Goal: Find specific page/section: Find specific page/section

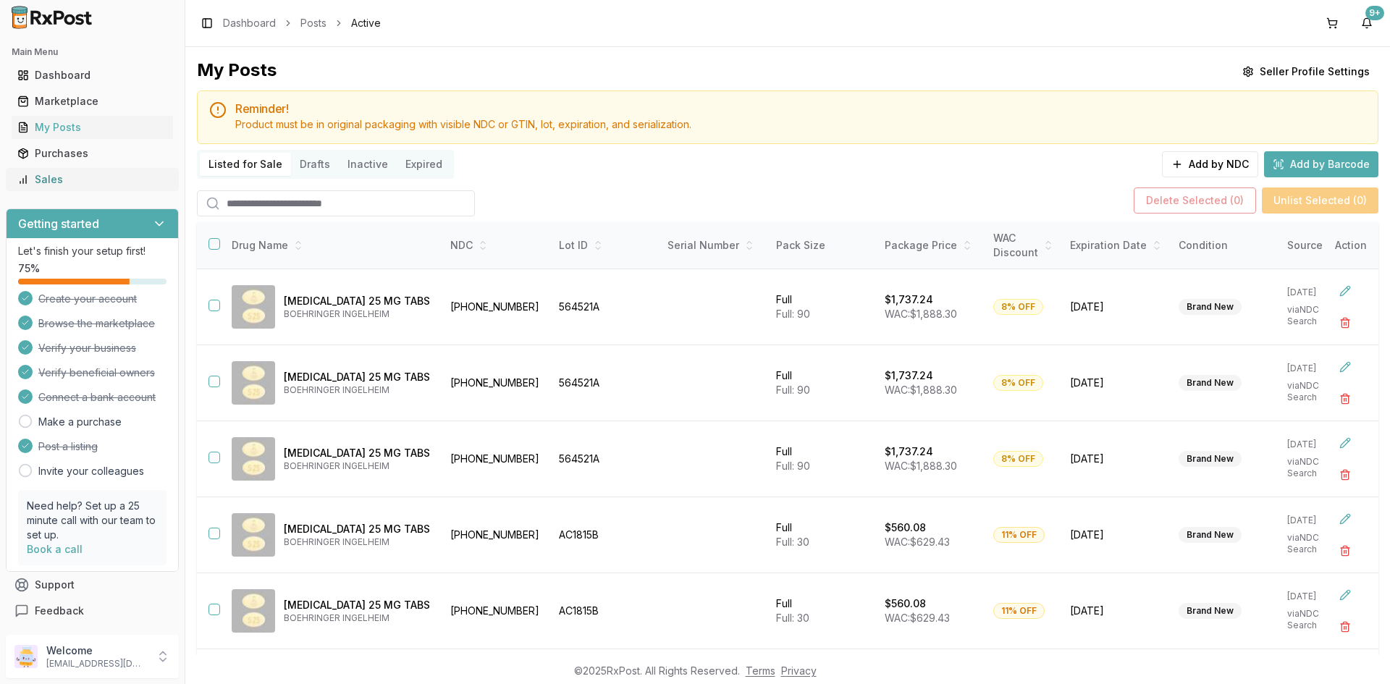
click at [77, 174] on div "Sales" at bounding box center [92, 179] width 150 height 14
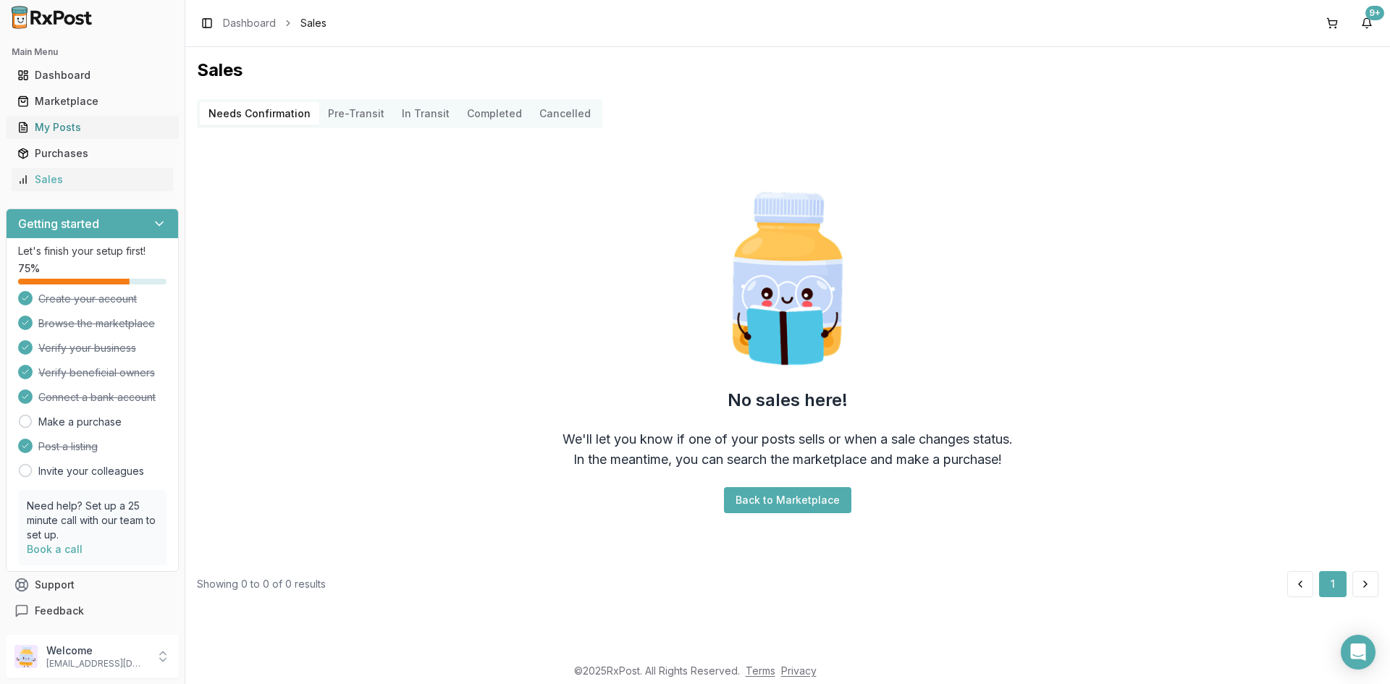
click at [128, 122] on div "My Posts" at bounding box center [92, 127] width 150 height 14
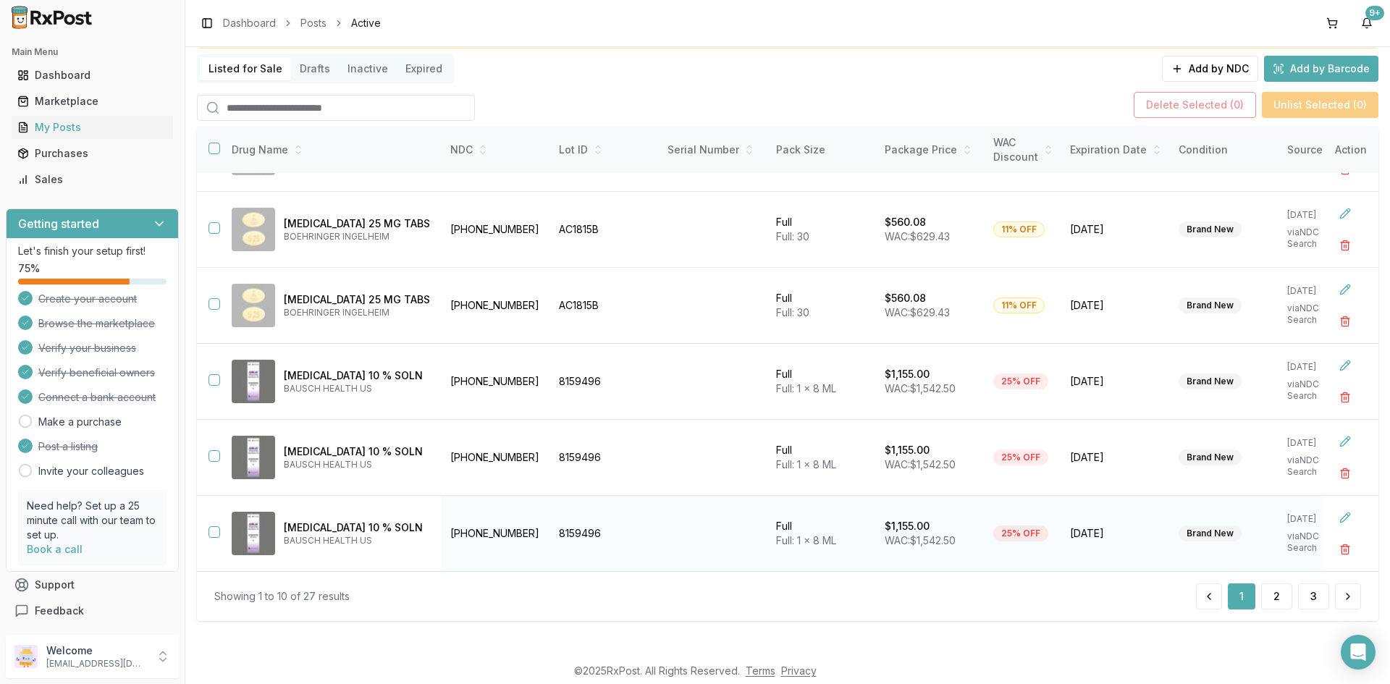
scroll to position [96, 0]
click at [1274, 592] on button "2" at bounding box center [1276, 596] width 31 height 26
